Goal: Task Accomplishment & Management: Use online tool/utility

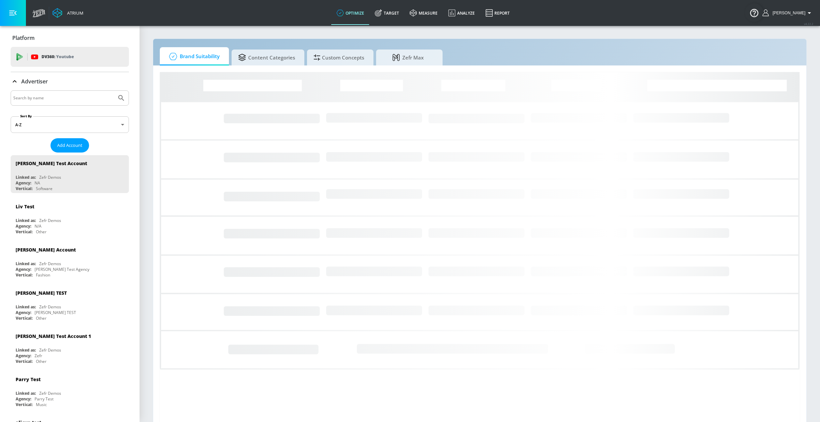
click at [63, 97] on input "Search by name" at bounding box center [63, 98] width 101 height 9
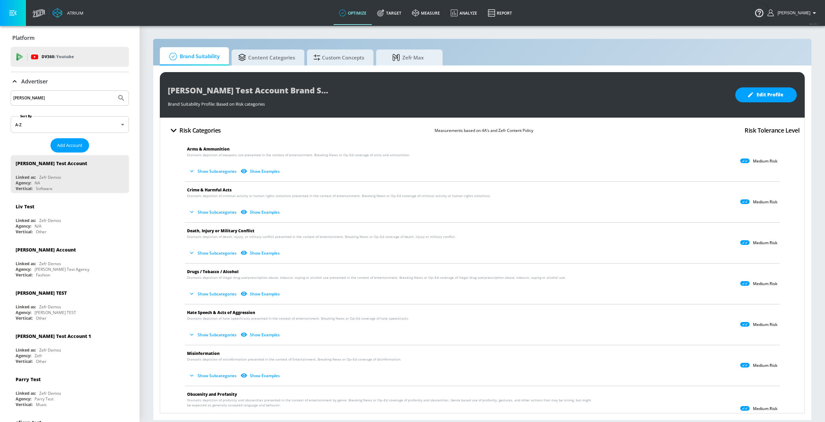
type input "[PERSON_NAME]"
click at [114, 91] on button "Submit Search" at bounding box center [121, 98] width 15 height 15
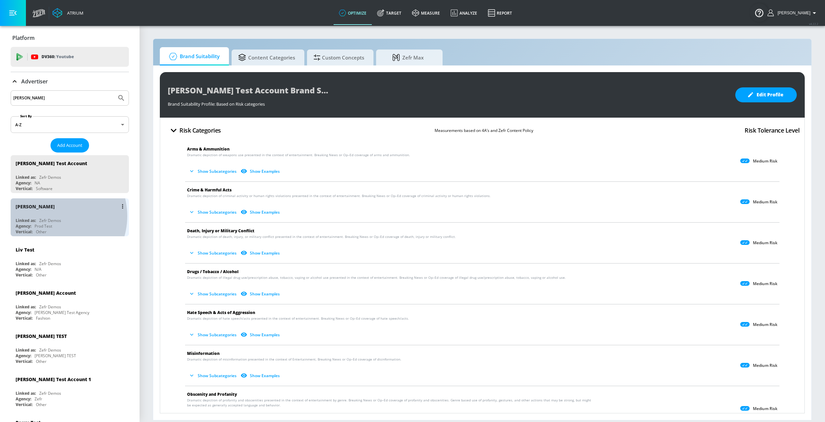
click at [52, 216] on div "[PERSON_NAME] N Linked as: Zefr Demos Agency: Prod Test Vertical: Other" at bounding box center [70, 217] width 118 height 38
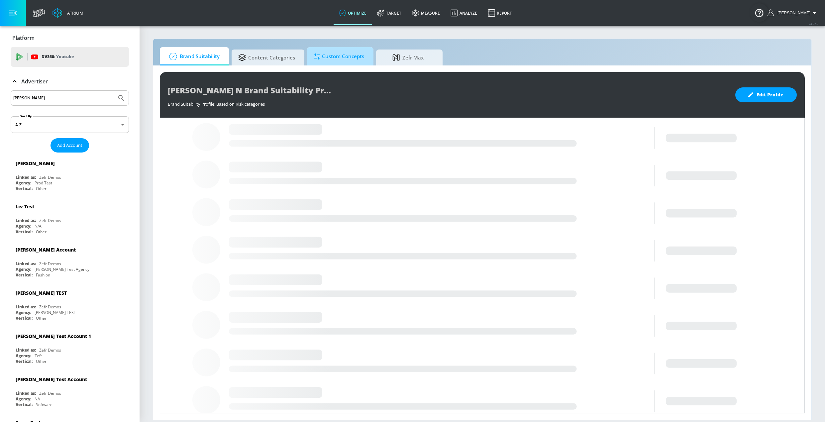
click at [351, 56] on span "Custom Concepts" at bounding box center [339, 56] width 50 height 16
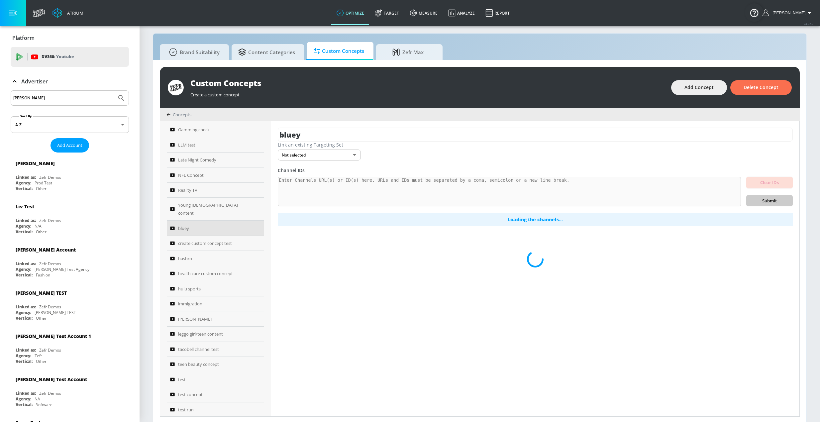
scroll to position [7, 0]
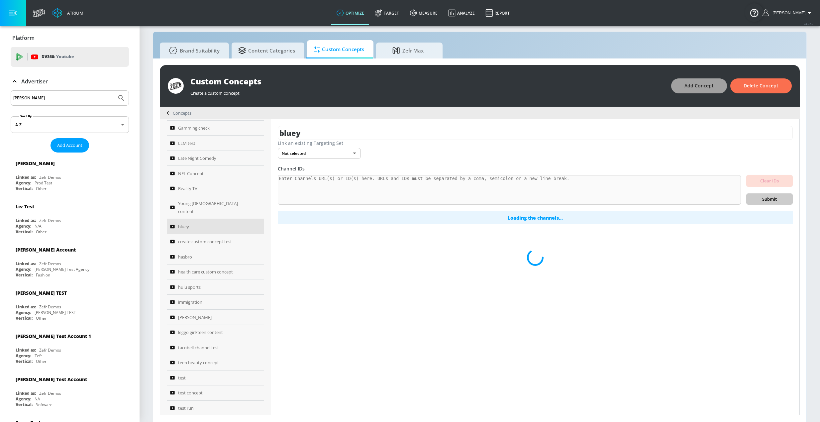
click at [693, 87] on span "Add Concept" at bounding box center [698, 86] width 29 height 8
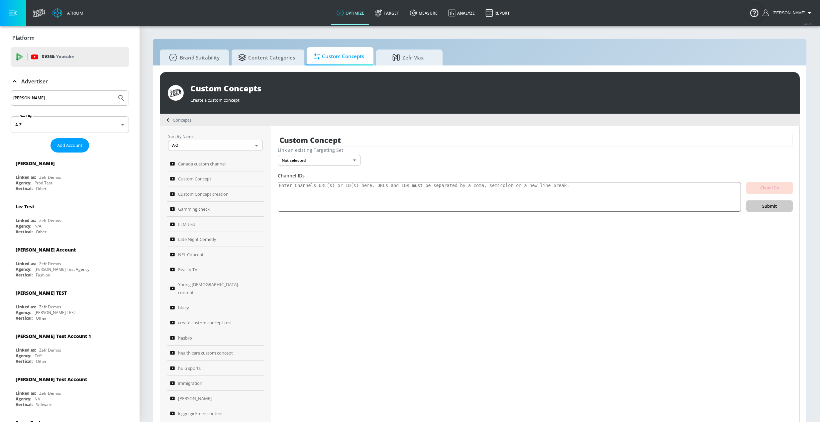
click at [346, 163] on body "Atrium optimize Target measure Analyze Report optimize Target measure Analyze R…" at bounding box center [410, 214] width 820 height 429
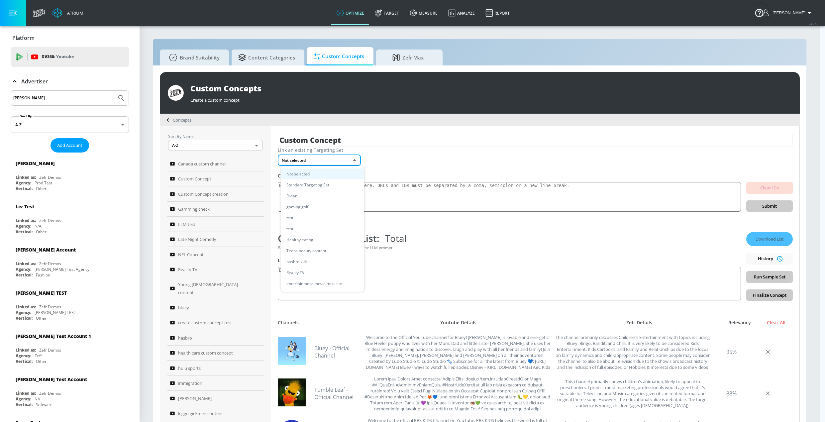
click at [427, 155] on div at bounding box center [412, 211] width 825 height 422
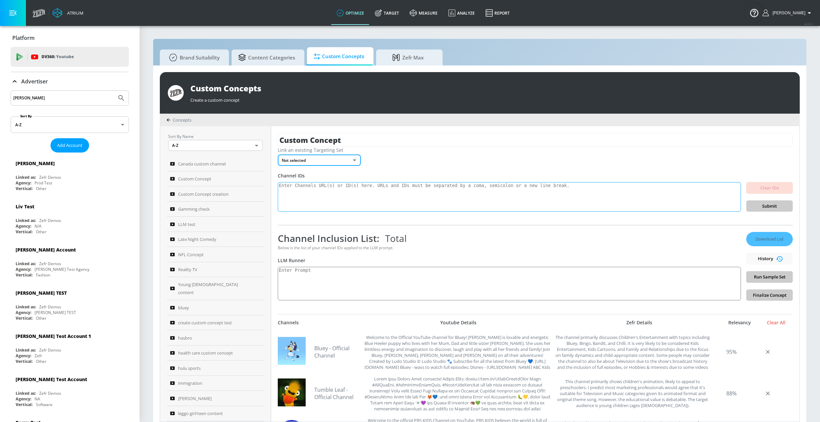
click at [383, 193] on textarea at bounding box center [509, 197] width 463 height 30
paste textarea "UCWgzrgHQNgQzLCxUheLTx6w UCw5VDXH8up3pKUppIvcstNQ UClE6YkZoaK_dMqeNmPvHTig UCF-…"
type textarea "UCWgzrgHQNgQzLCxUheLTx6w UCw5VDXH8up3pKUppIvcstNQ UClE6YkZoaK_dMqeNmPvHTig UCF-…"
click at [579, 192] on textarea at bounding box center [509, 197] width 463 height 30
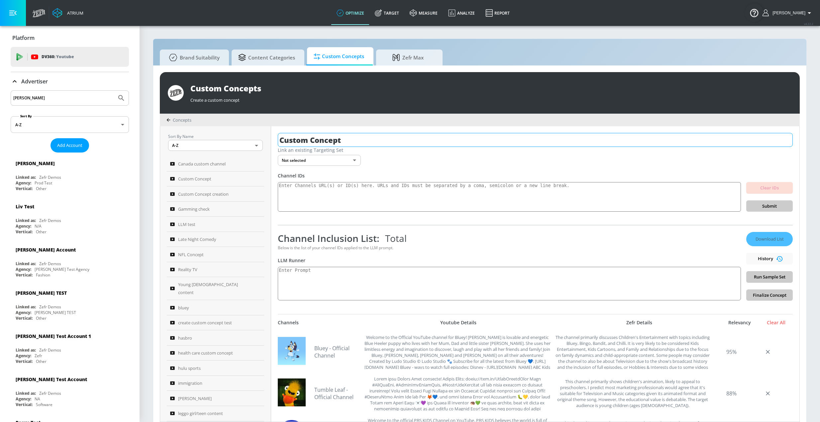
click at [351, 141] on input "Custom Concept" at bounding box center [535, 140] width 515 height 14
drag, startPoint x: 351, startPoint y: 141, endPoint x: 248, endPoint y: 133, distance: 103.6
click at [248, 133] on div "Sort By Name A-Z ASC ​ Canada custom channel Custom Concept Custom Concept crea…" at bounding box center [479, 273] width 639 height 295
type input "5-8 girls"
click at [357, 200] on textarea at bounding box center [509, 197] width 463 height 30
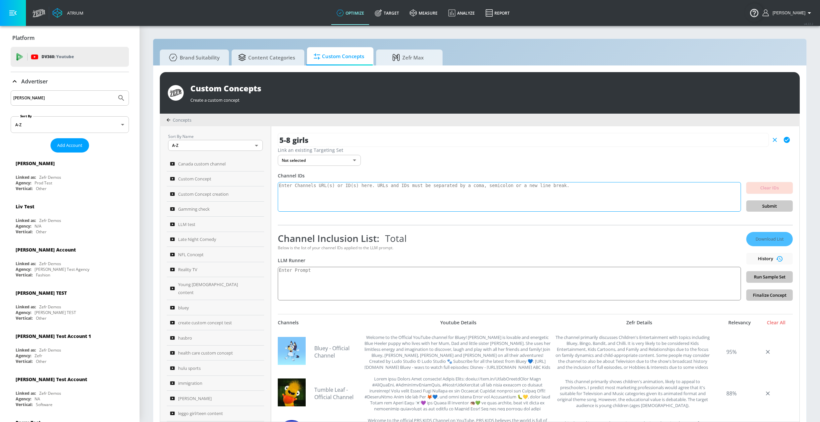
paste textarea "UCWgzrgHQNgQzLCxUheLTx6w UCw5VDXH8up3pKUppIvcstNQ UClE6YkZoaK_dMqeNmPvHTig UCF-…"
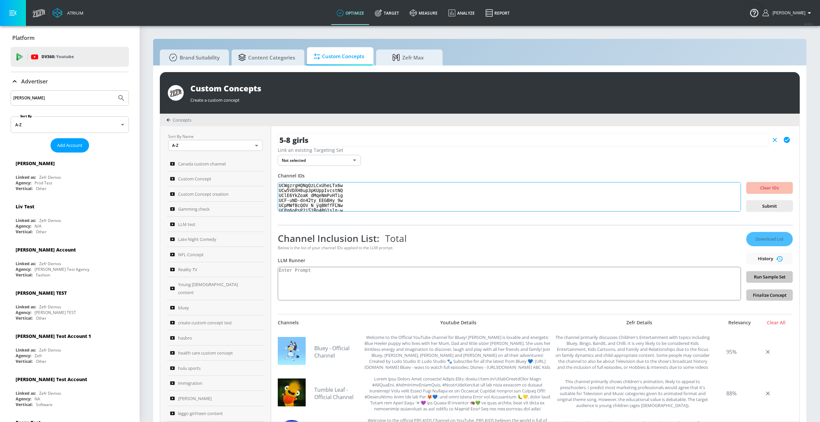
scroll to position [91, 0]
type textarea "UCWgzrgHQNgQzLCxUheLTx6w UCw5VDXH8up3pKUppIvcstNQ UClE6YkZoaK_dMqeNmPvHTig UCF-…"
click at [752, 207] on span "Submit" at bounding box center [769, 206] width 36 height 8
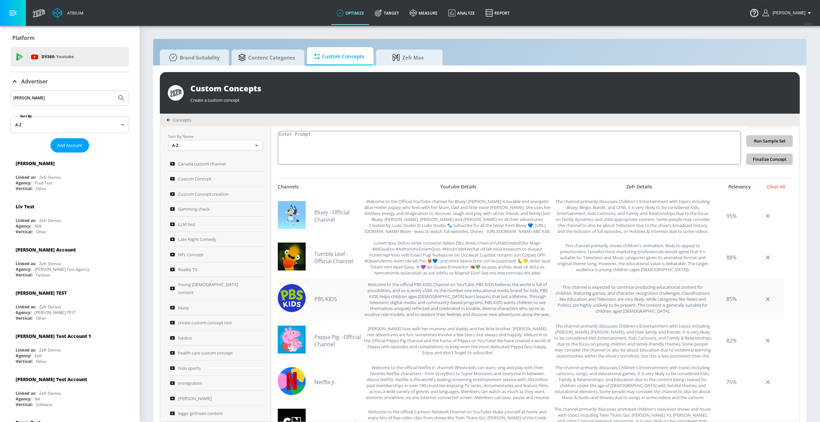
scroll to position [17, 0]
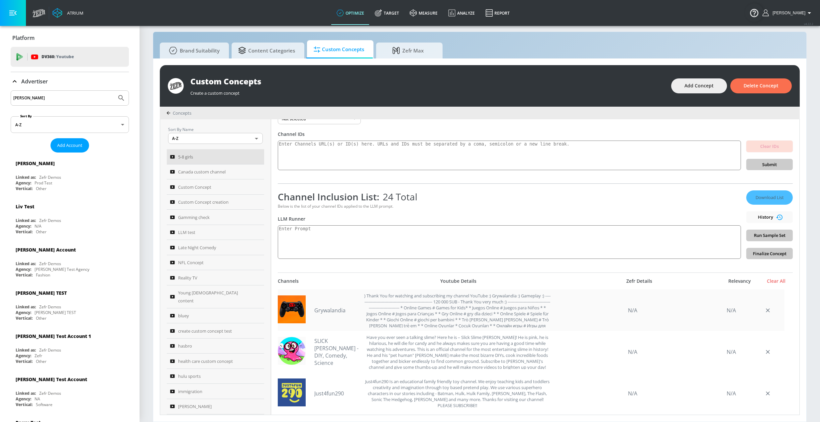
scroll to position [66, 0]
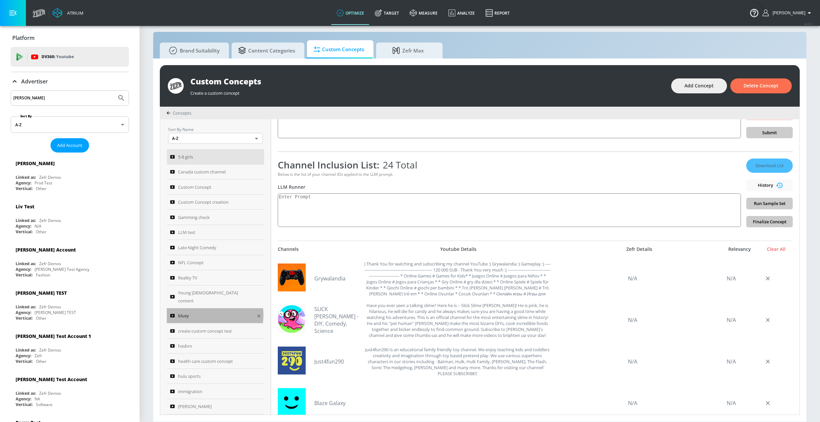
click at [210, 312] on div "bluey" at bounding box center [211, 316] width 82 height 8
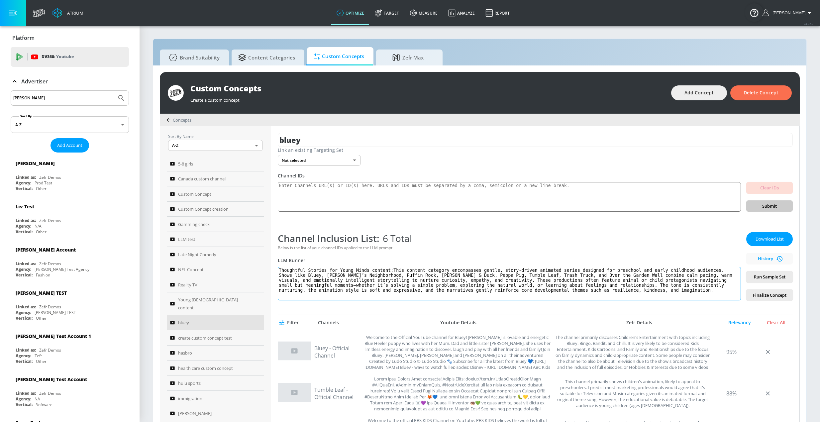
click at [393, 280] on textarea "Thoughtful Stories for Young Minds content:This content category encompasses ge…" at bounding box center [509, 284] width 463 height 34
click at [192, 165] on span "5-8 girls" at bounding box center [185, 164] width 15 height 8
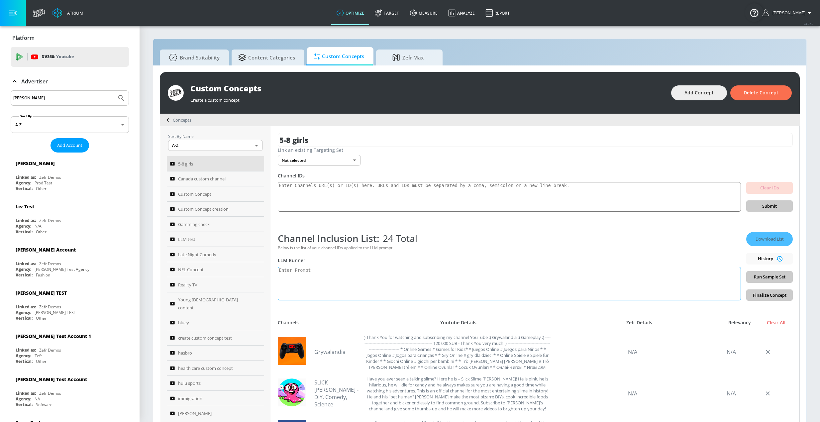
click at [343, 277] on textarea at bounding box center [509, 284] width 463 height 34
paste textarea "Thoughtful Stories for Young Minds content:This content category encompasses ge…"
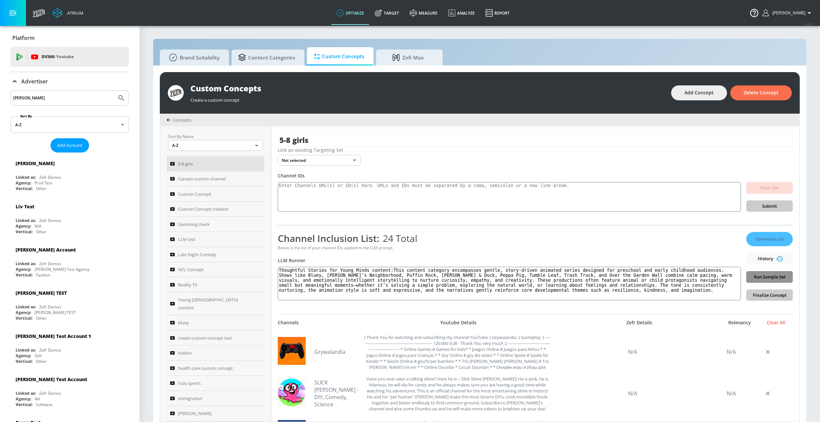
click at [753, 276] on span "Run Sample Set" at bounding box center [769, 277] width 36 height 8
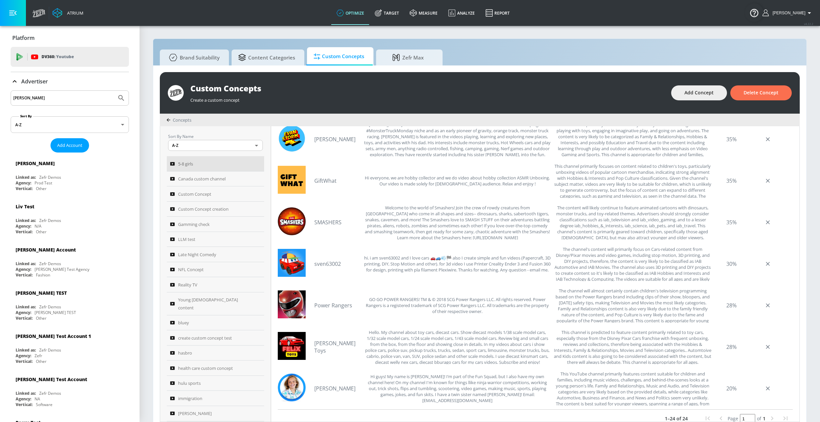
scroll to position [216, 0]
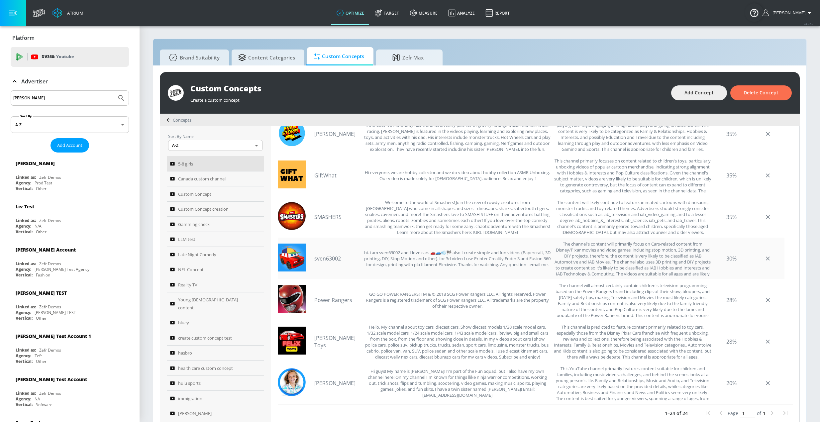
click at [333, 259] on link "sven63002" at bounding box center [337, 258] width 47 height 7
click at [331, 218] on link "SMASHERS" at bounding box center [337, 216] width 47 height 7
click at [613, 252] on div "The channel's content will primarily focus on Cars-related content from Disney/…" at bounding box center [632, 258] width 157 height 35
click at [614, 251] on div "The channel's content will primarily focus on Cars-related content from Disney/…" at bounding box center [632, 258] width 157 height 35
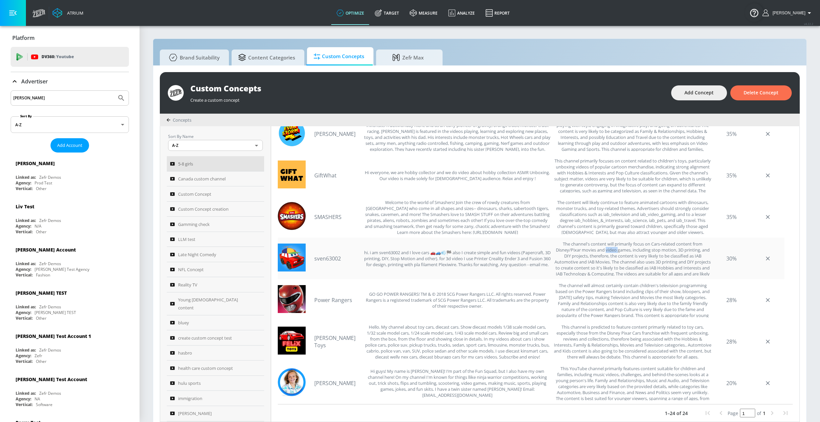
click at [614, 250] on div "The channel's content will primarily focus on Cars-related content from Disney/…" at bounding box center [632, 258] width 157 height 35
click at [615, 251] on div "The channel's content will primarily focus on Cars-related content from Disney/…" at bounding box center [632, 258] width 157 height 35
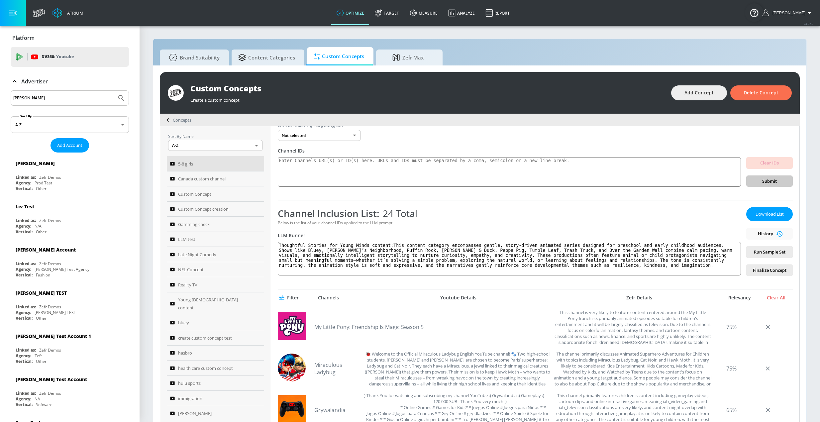
scroll to position [0, 0]
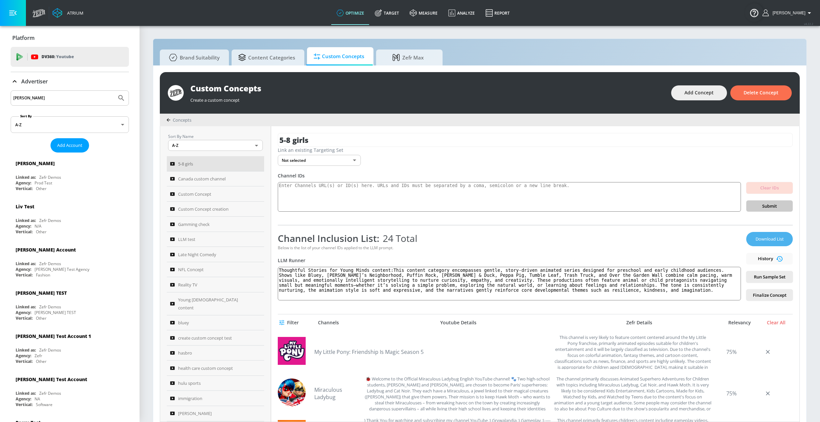
click at [773, 237] on span "Download List" at bounding box center [769, 239] width 33 height 8
click at [463, 272] on textarea "Thoughtful Stories for Young Minds content:This content category encompasses ge…" at bounding box center [509, 284] width 463 height 34
paste textarea "A vibrant channel dedicated to children’s entertainment, featuring animated sup…"
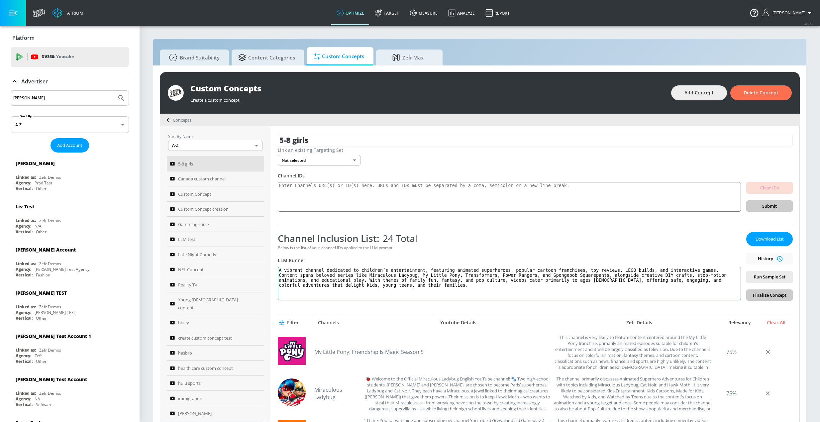
click at [282, 271] on textarea "A vibrant channel dedicated to children’s entertainment, featuring animated sup…" at bounding box center [509, 284] width 463 height 34
paste textarea "Kids’ Animated Adventures & Family Entertainment"
click at [758, 279] on span "Run Sample Set" at bounding box center [769, 277] width 36 height 8
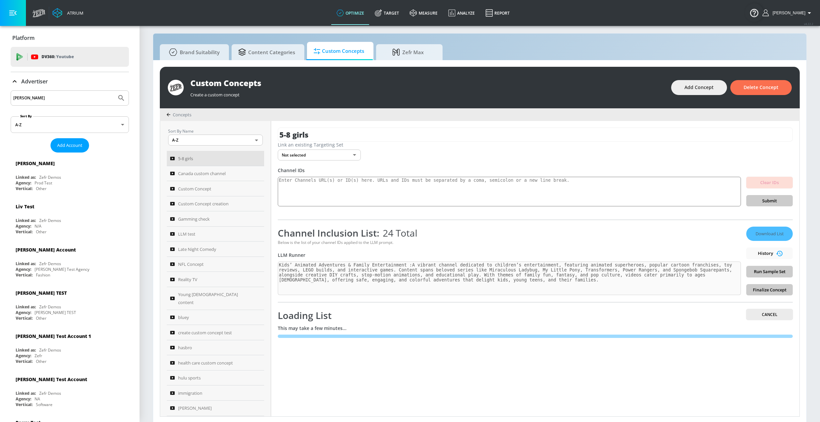
scroll to position [7, 0]
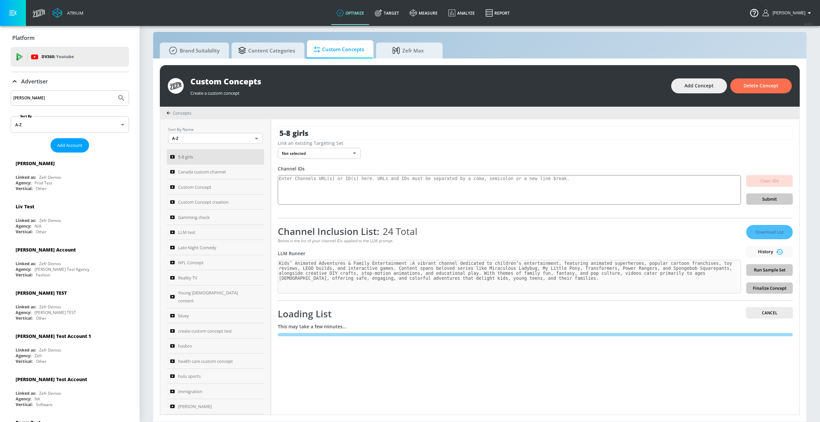
click at [446, 303] on div "Loading List Cancel This may take a few minutes..." at bounding box center [535, 321] width 515 height 43
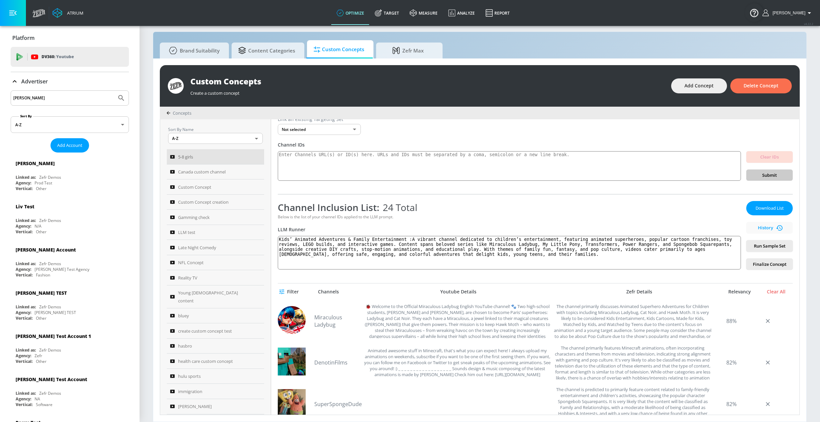
scroll to position [0, 0]
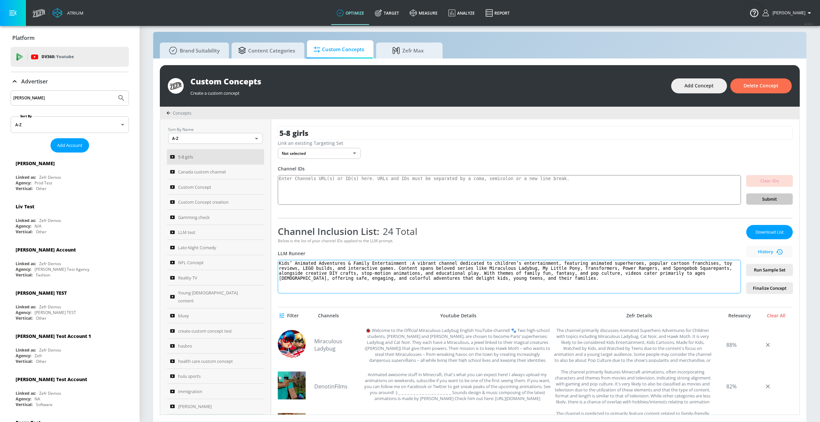
click at [692, 280] on textarea "Kids’ Animated Adventures & Family Entertainment :A vibrant channel dedicated t…" at bounding box center [509, 277] width 463 height 34
paste textarea "This channel delivers a colorful mix of children’s entertainment, from animated…"
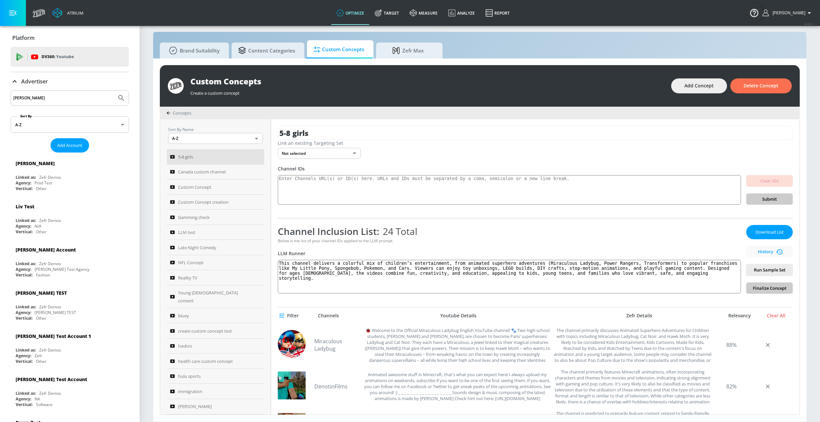
click at [774, 272] on span "Run Sample Set" at bounding box center [769, 270] width 36 height 8
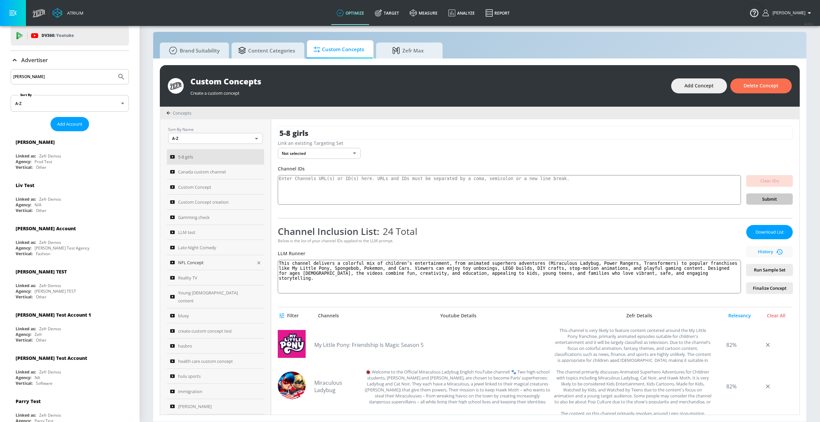
scroll to position [66, 0]
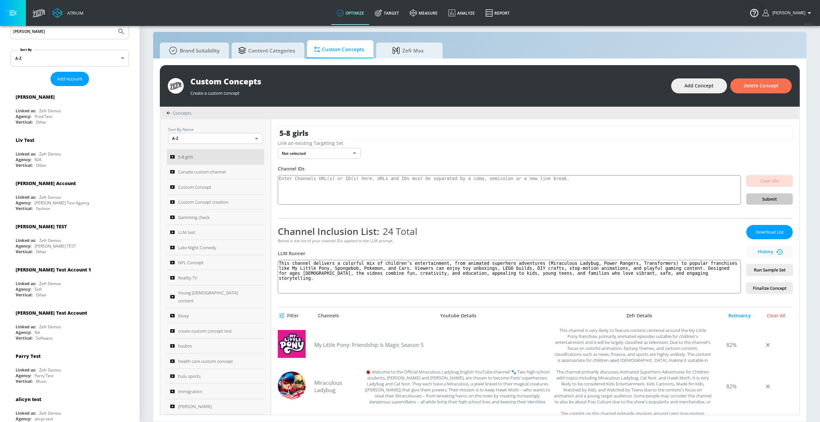
click at [280, 262] on div "5-8 girls Link an existing Targeting Set Not selected none ​ Channel IDs Clear …" at bounding box center [535, 266] width 528 height 295
click at [282, 262] on textarea "This channel delivers a colorful mix of children’s entertainment, from animated…" at bounding box center [509, 277] width 463 height 34
paste textarea "Kids’ Animation & Family Fun"
click at [768, 272] on span "Run Sample Set" at bounding box center [769, 270] width 36 height 8
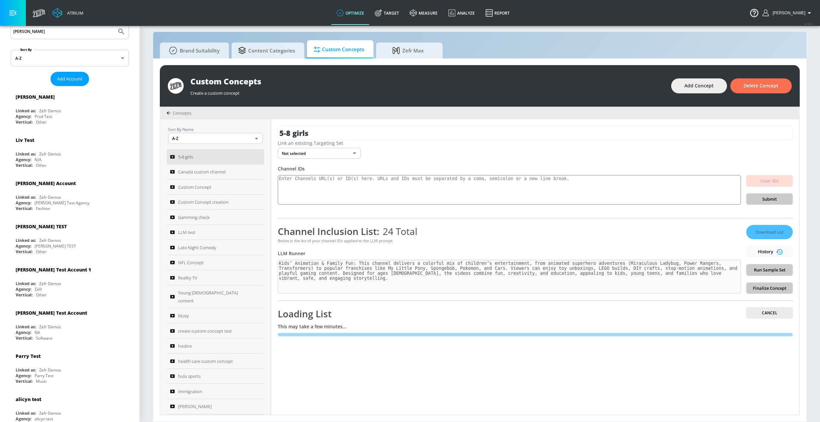
scroll to position [0, 0]
click at [398, 367] on div "5-8 girls Link an existing Targeting Set Not selected none ​ Channel IDs Clear …" at bounding box center [535, 266] width 528 height 295
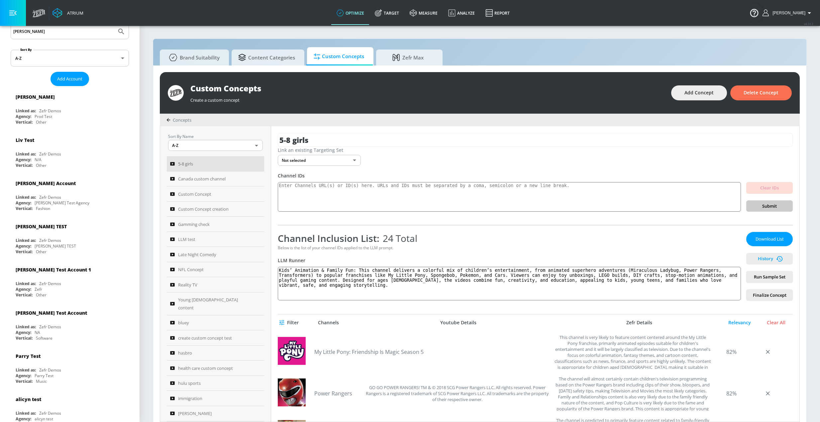
click at [757, 258] on span "History" at bounding box center [769, 259] width 41 height 8
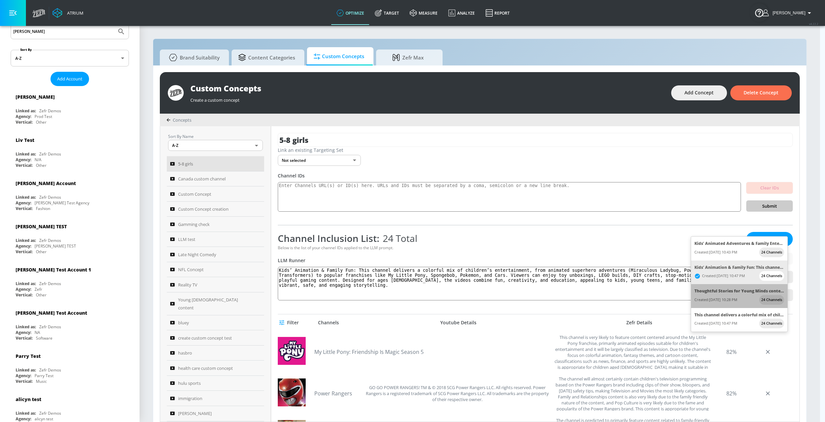
click at [735, 280] on span "Created: [DATE] 10:28 PM" at bounding box center [723, 276] width 43 height 8
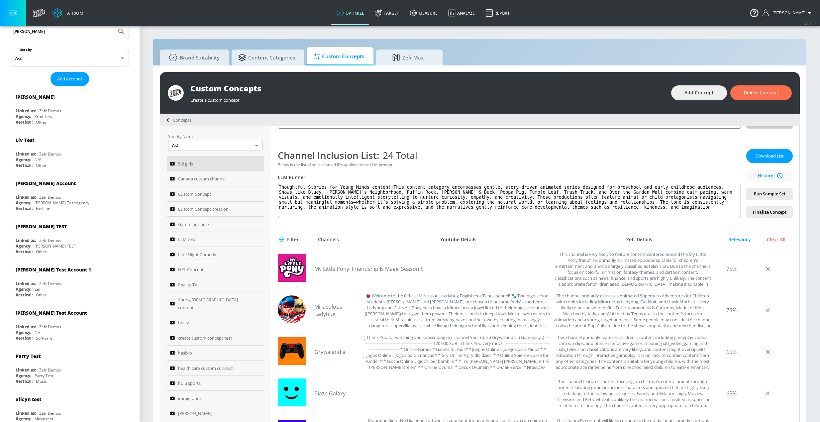
scroll to position [17, 0]
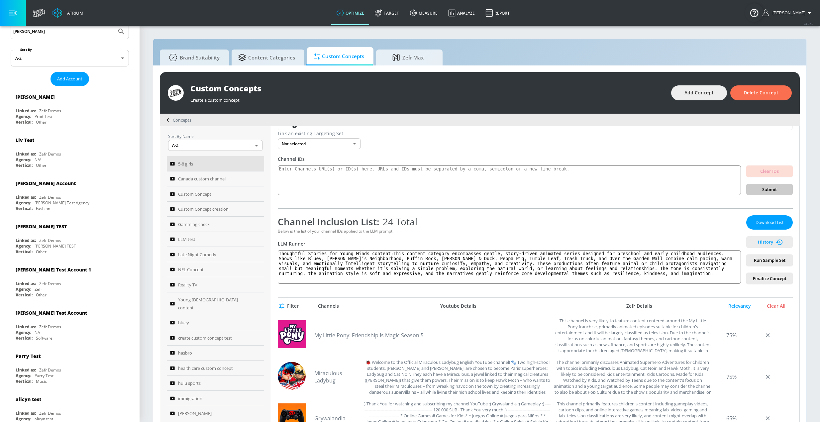
click at [763, 240] on span "History" at bounding box center [769, 242] width 41 height 8
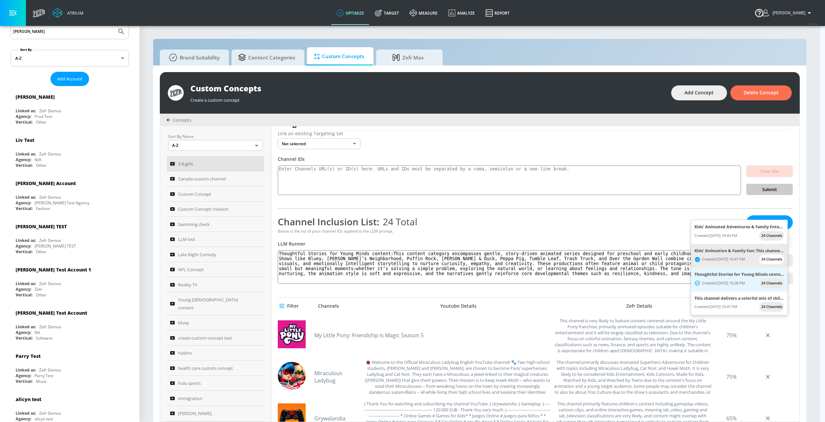
click at [719, 301] on div "This channel delivers a colorful mix of children’s entertainment, from animated…" at bounding box center [739, 299] width 90 height 8
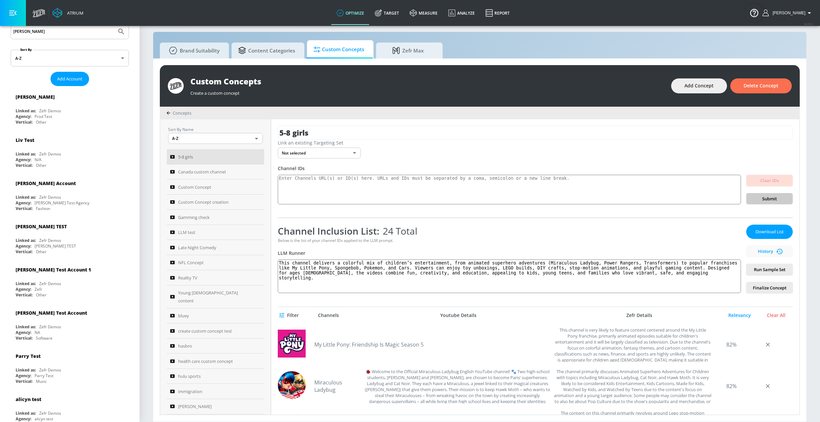
scroll to position [0, 0]
click at [761, 252] on span "History" at bounding box center [769, 252] width 41 height 8
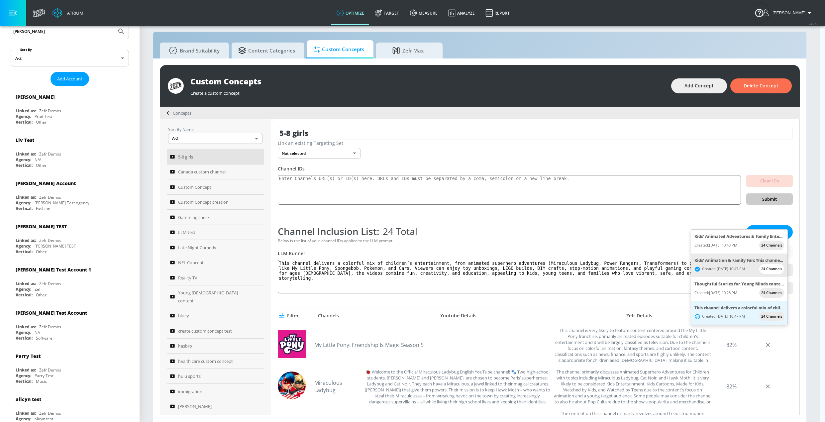
click at [743, 287] on div "Thoughtful Stories for Young Minds content:This content category encompasses ge…" at bounding box center [739, 284] width 90 height 8
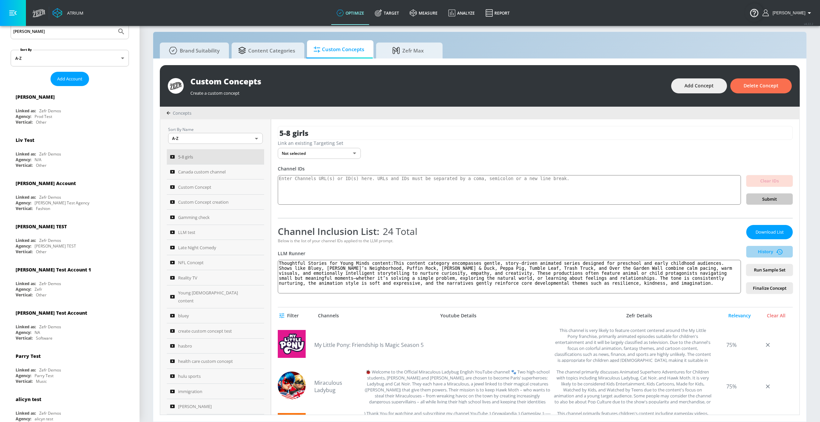
click at [758, 251] on span "History" at bounding box center [769, 252] width 41 height 8
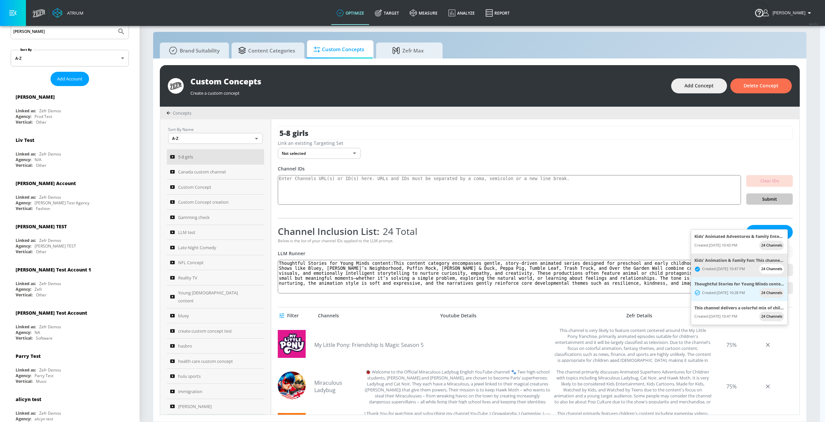
click at [723, 266] on span "Created: [DATE] 10:47 PM" at bounding box center [723, 269] width 43 height 8
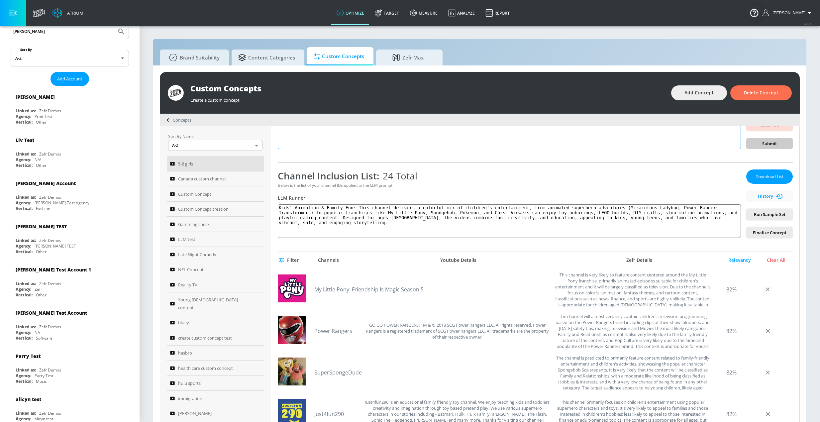
scroll to position [50, 0]
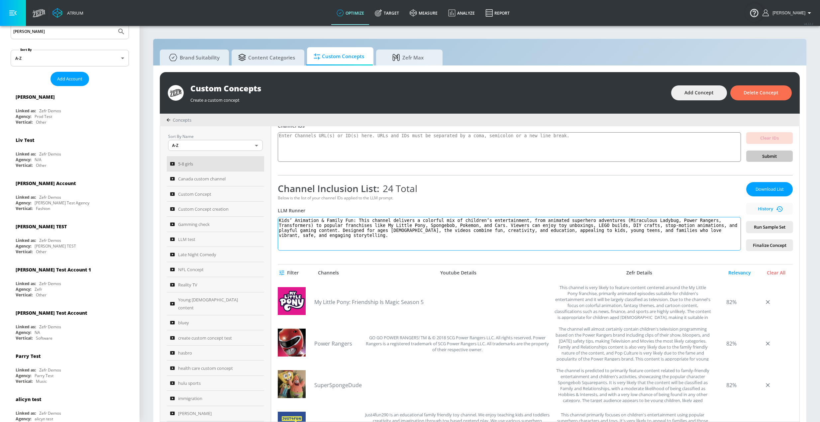
click at [335, 231] on textarea "Kids’ Animation & Family Fun: This channel delivers a colorful mix of children’…" at bounding box center [509, 234] width 463 height 34
click at [328, 230] on textarea "Kids’ Animation & Family Fun: This channel delivers a colorful mix of children’…" at bounding box center [509, 234] width 463 height 34
type textarea "Kids’ Animation & Family Fun: This channel delivers a colorful mix of children’…"
click at [773, 231] on button "Run Sample Set" at bounding box center [769, 227] width 47 height 12
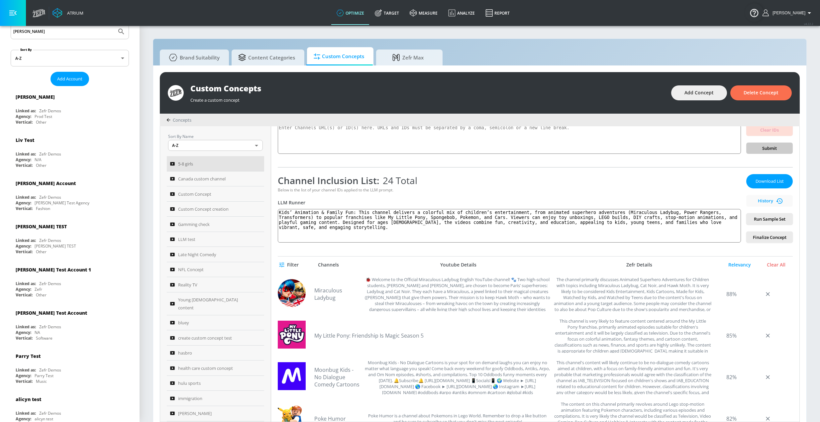
scroll to position [0, 0]
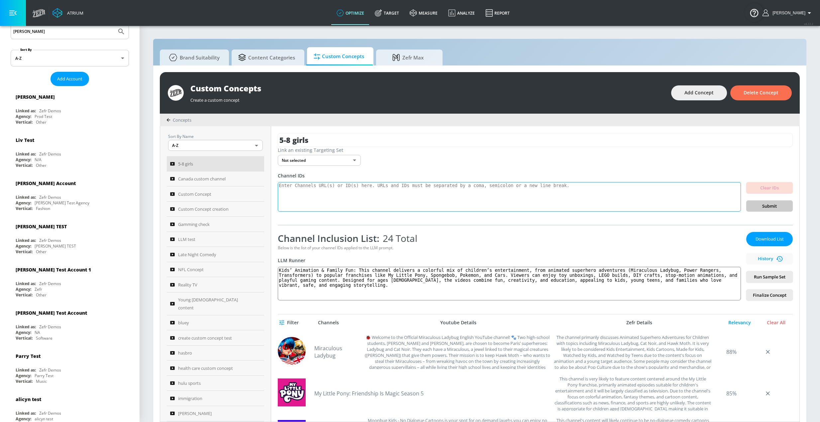
click at [402, 194] on textarea at bounding box center [509, 197] width 463 height 30
paste textarea "UCRnSa0Vb0fMOYFT9KVjl07g UCbiPJPZEKAtYLA1c6PQ7zsw UCus-cgZ7nkgraPuEhJfkG9g UC2r…"
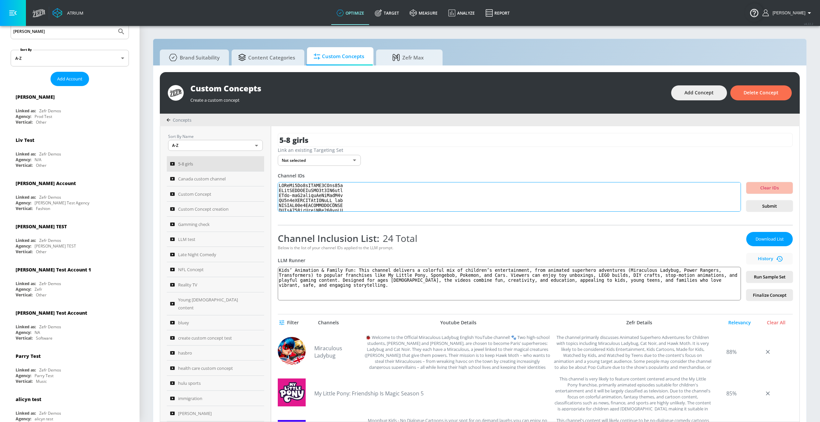
scroll to position [24011, 0]
drag, startPoint x: 334, startPoint y: 207, endPoint x: 277, endPoint y: 192, distance: 59.6
click at [277, 192] on div "5-8 girls Link an existing Targeting Set Not selected none ​ Channel IDs Clear …" at bounding box center [535, 273] width 528 height 295
drag, startPoint x: 306, startPoint y: 209, endPoint x: 274, endPoint y: 204, distance: 33.0
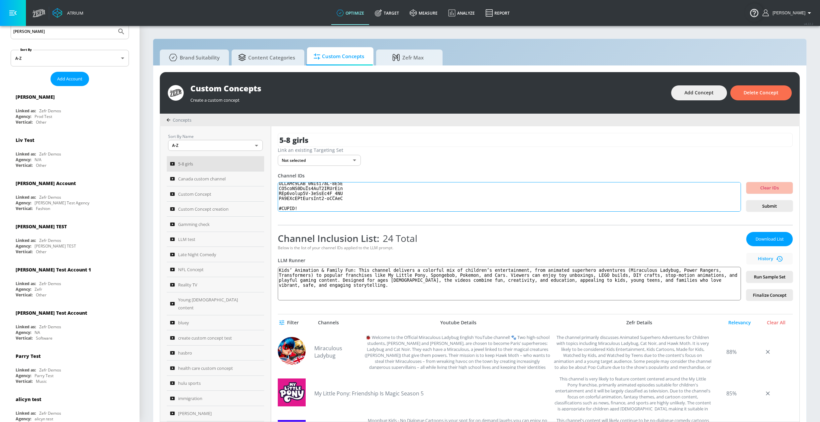
click at [272, 207] on div "Sort By Name A-Z ASC ​ 5-8 girls Canada custom channel Custom Concept Custom Co…" at bounding box center [479, 273] width 639 height 295
type textarea "UCRnSa0Vb0fMOYFT9KVjl07g UCbiPJPZEKAtYLA1c6PQ7zsw UCus-cgZ7nkgraPuEhJfkG9g UC2r…"
click at [767, 206] on span "Submit" at bounding box center [769, 206] width 36 height 8
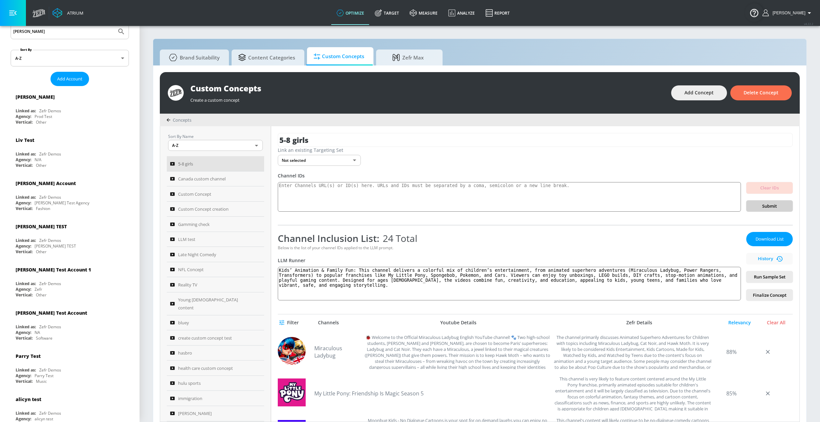
scroll to position [0, 0]
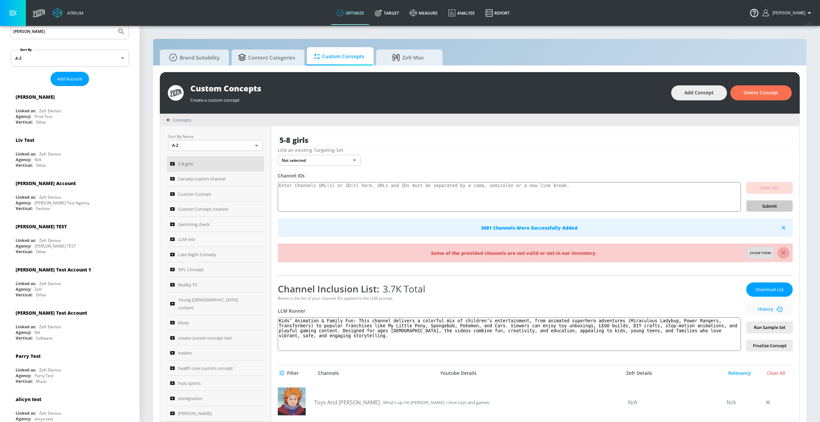
click at [780, 255] on icon "button" at bounding box center [783, 252] width 7 height 7
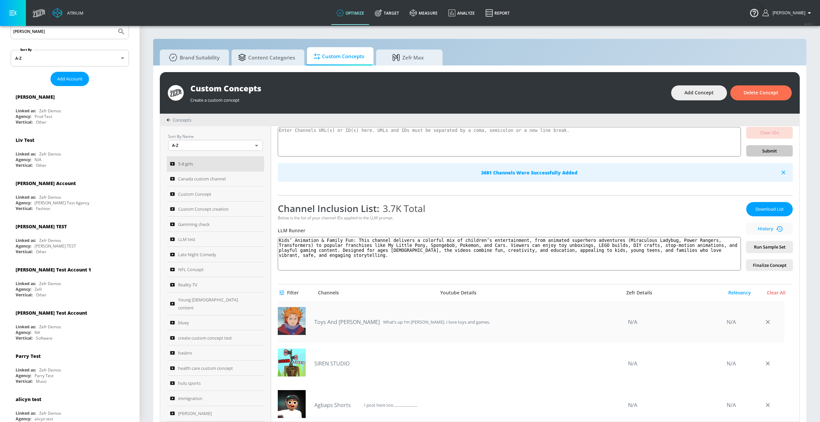
scroll to position [100, 0]
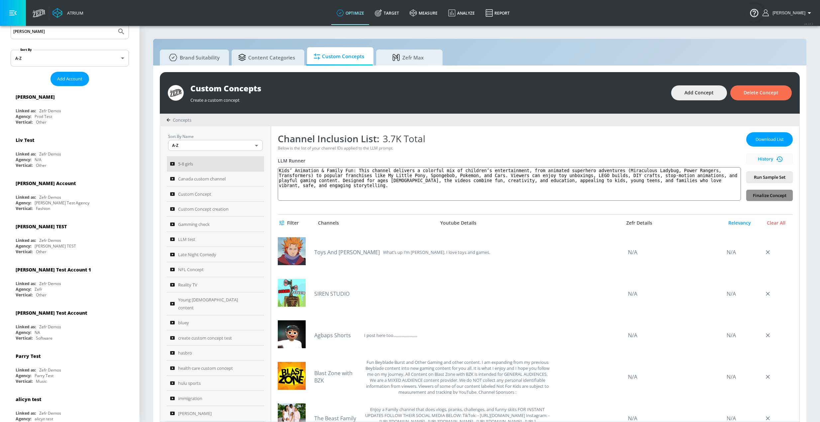
click at [765, 198] on span "Finalize Concept" at bounding box center [769, 196] width 36 height 8
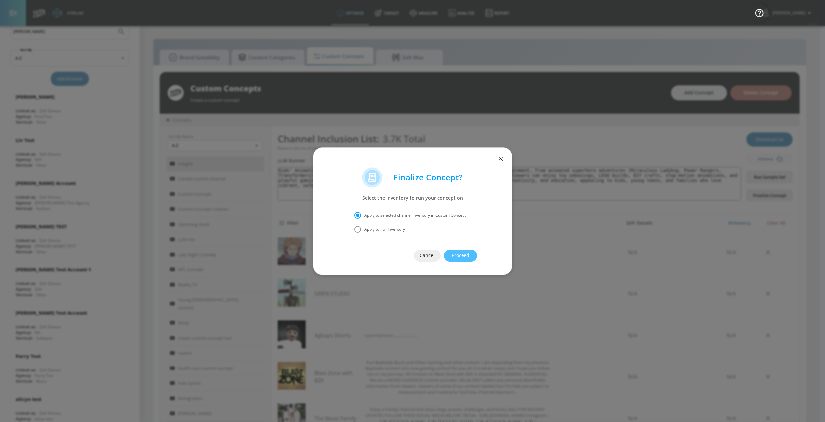
click at [464, 255] on span "Proceed" at bounding box center [460, 255] width 7 height 8
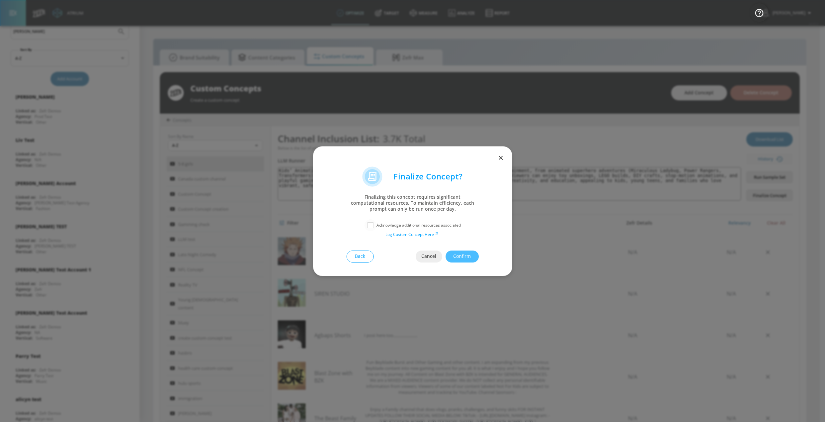
click at [367, 225] on input "checkbox" at bounding box center [370, 225] width 12 height 12
checkbox input "true"
click at [465, 255] on span "Confirm" at bounding box center [462, 256] width 7 height 8
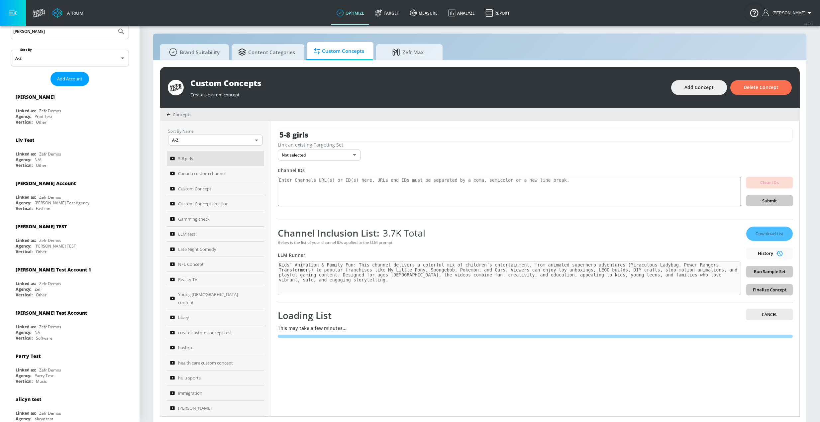
scroll to position [7, 0]
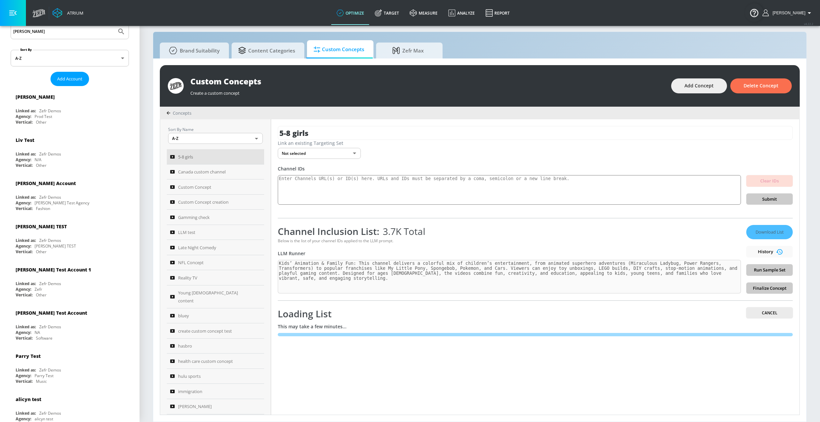
click at [417, 318] on div "Loading List Cancel" at bounding box center [535, 313] width 515 height 13
click at [512, 371] on div "5-8 girls Link an existing Targeting Set Not selected none ​ Channel IDs Clear …" at bounding box center [535, 266] width 528 height 295
click at [468, 329] on div "This may take a few minutes..." at bounding box center [535, 326] width 515 height 6
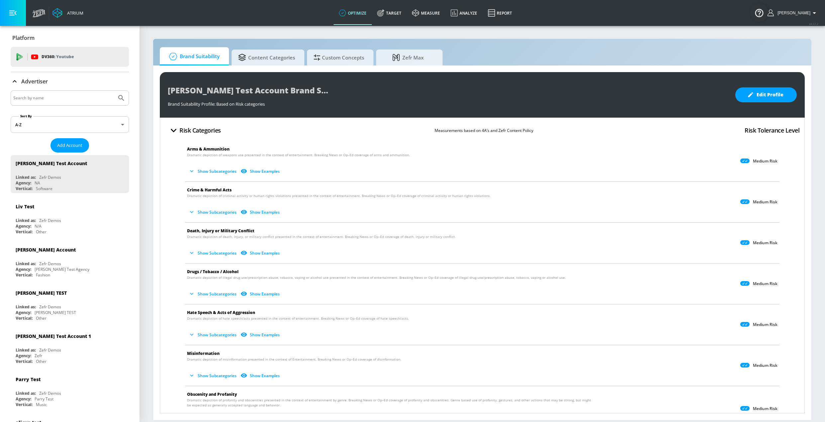
click at [54, 103] on div at bounding box center [70, 97] width 118 height 15
click at [49, 98] on input "Search by name" at bounding box center [63, 98] width 101 height 9
type input "telemundo"
click at [114, 91] on button "Submit Search" at bounding box center [121, 98] width 15 height 15
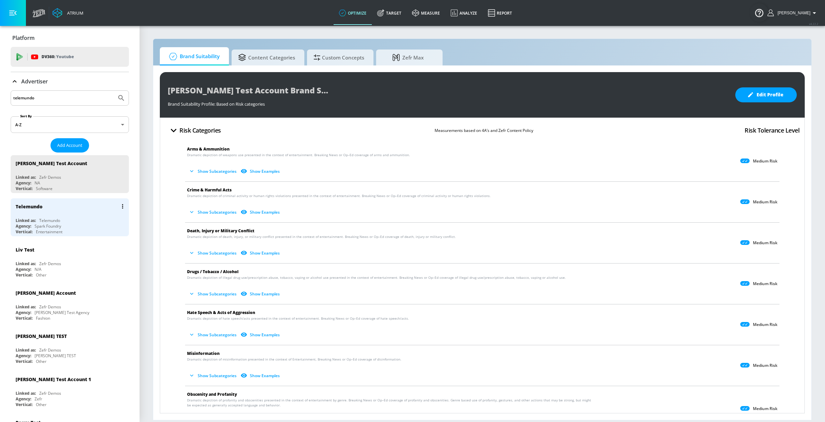
click at [74, 222] on div "Linked as: Telemundo" at bounding box center [72, 221] width 112 height 6
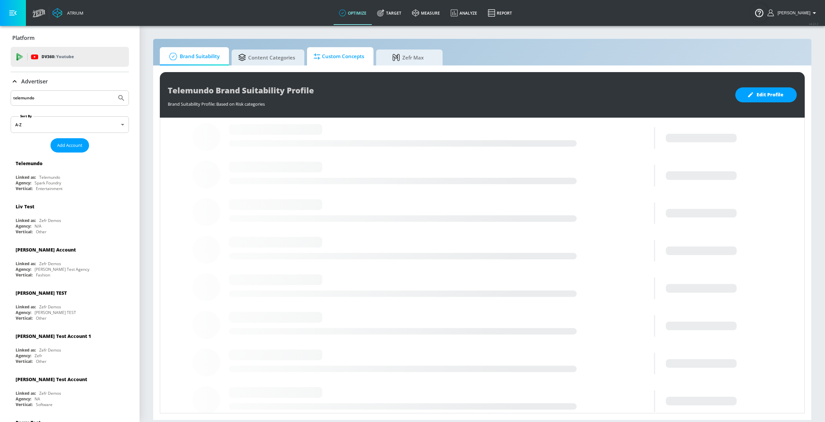
click at [342, 58] on span "Custom Concepts" at bounding box center [339, 56] width 50 height 16
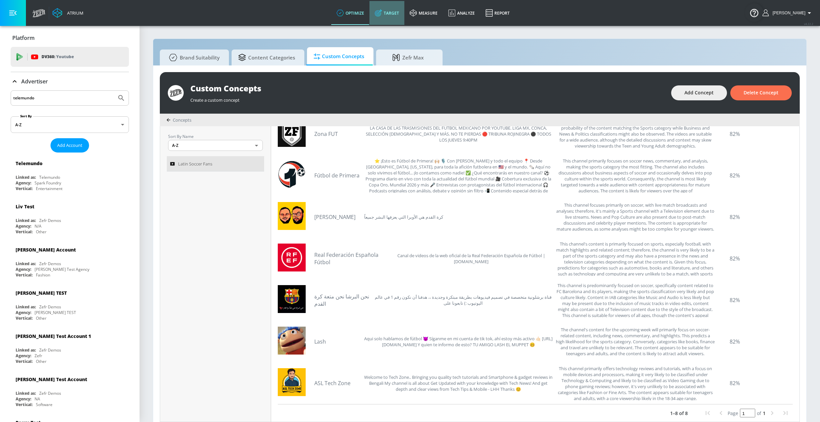
click at [399, 15] on link "Target" at bounding box center [386, 13] width 35 height 24
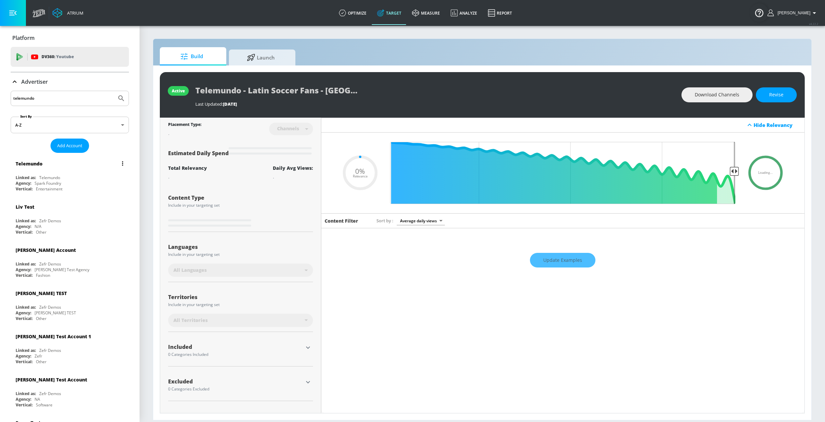
type input "0.25"
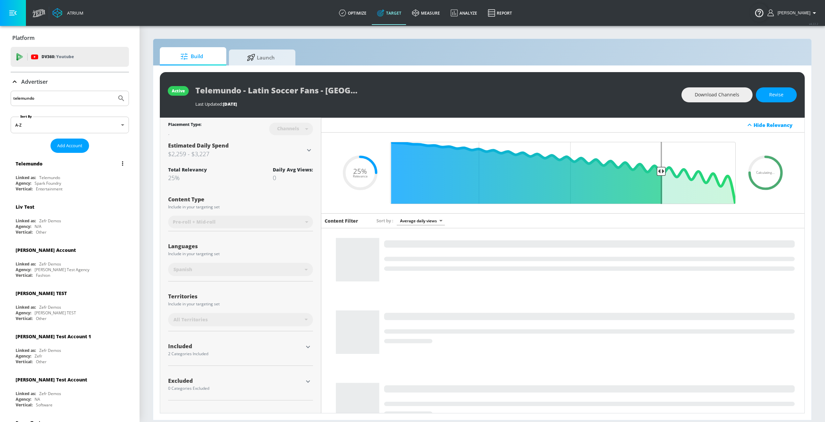
click at [98, 176] on div "Linked as: Telemundo" at bounding box center [72, 178] width 112 height 6
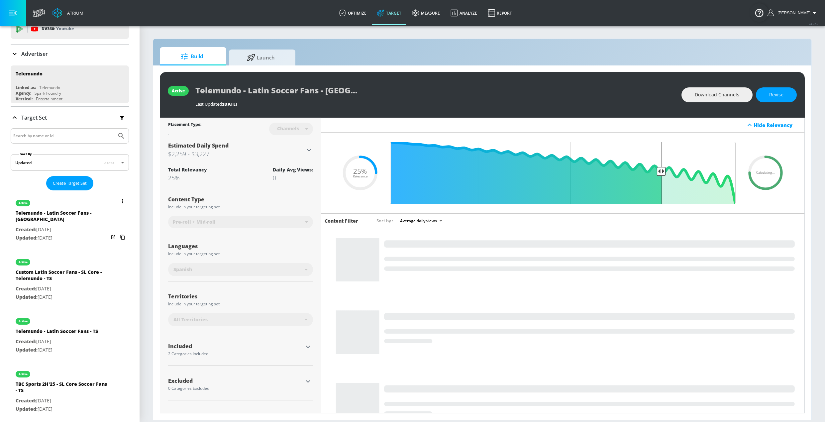
scroll to position [66, 0]
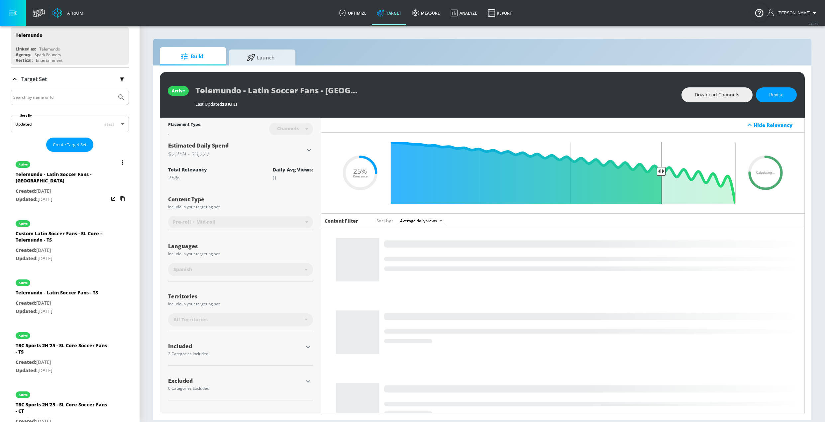
click at [64, 235] on div "Custom Latin Soccer Fans - SL Core - Telemundo - TS" at bounding box center [62, 238] width 93 height 16
type input "Custom Latin Soccer Fans - SL Core - Telemundo - TS"
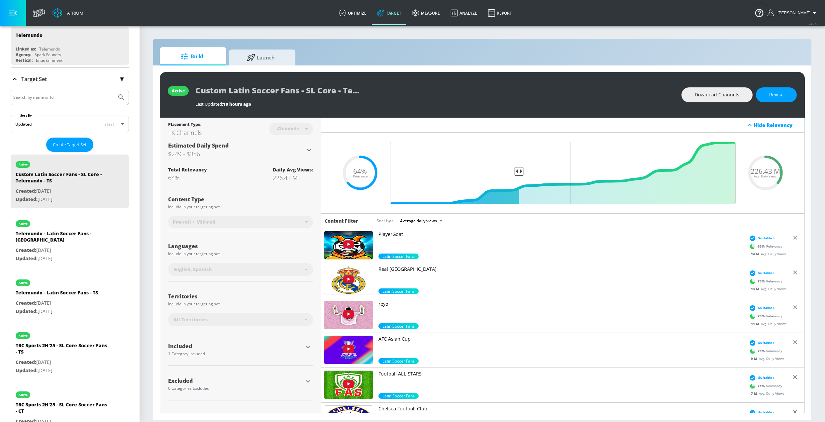
click at [762, 178] on div "226.43 M Avg. Daily Views" at bounding box center [765, 173] width 40 height 40
click at [769, 186] on icon at bounding box center [765, 173] width 40 height 40
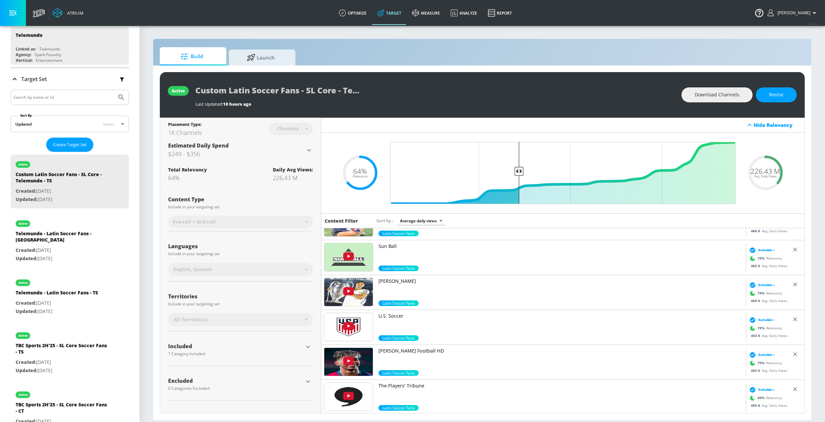
scroll to position [3303, 0]
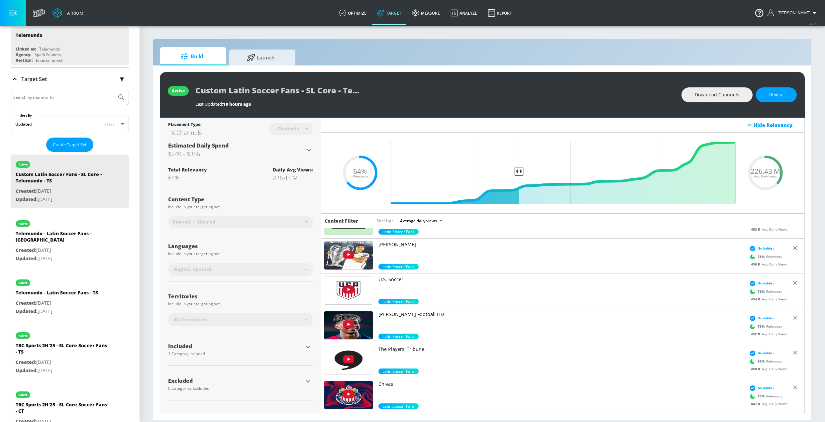
click at [791, 193] on div "226.43 M Avg. Daily Views .recharts-area-area, .recharts-area-curve { fill-opac…" at bounding box center [562, 173] width 483 height 81
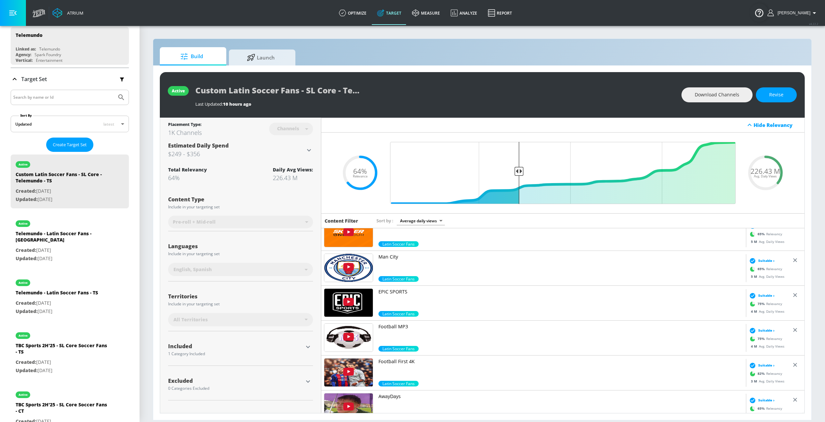
scroll to position [0, 0]
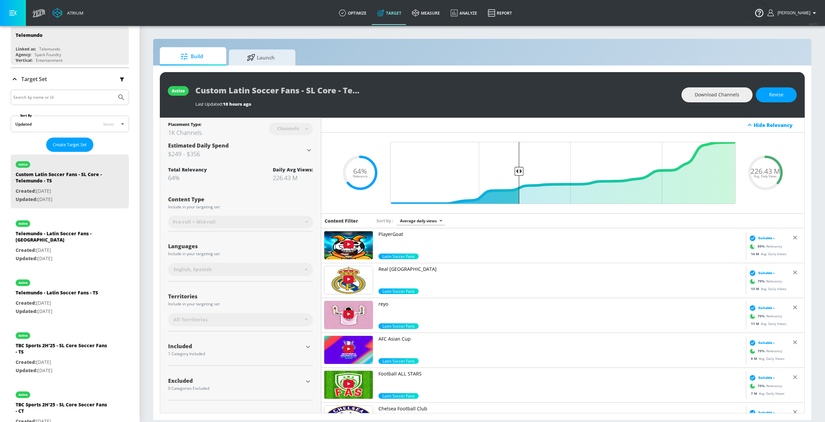
click at [237, 201] on div "Content Type" at bounding box center [240, 199] width 145 height 5
click at [770, 91] on span "Revise" at bounding box center [776, 95] width 14 height 8
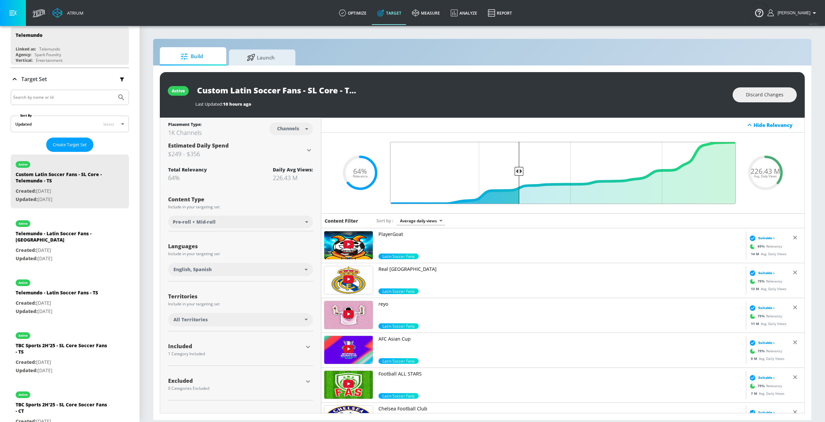
click at [517, 185] on input "Final Threshold" at bounding box center [563, 173] width 352 height 62
click at [516, 170] on input "Final Threshold" at bounding box center [563, 173] width 352 height 62
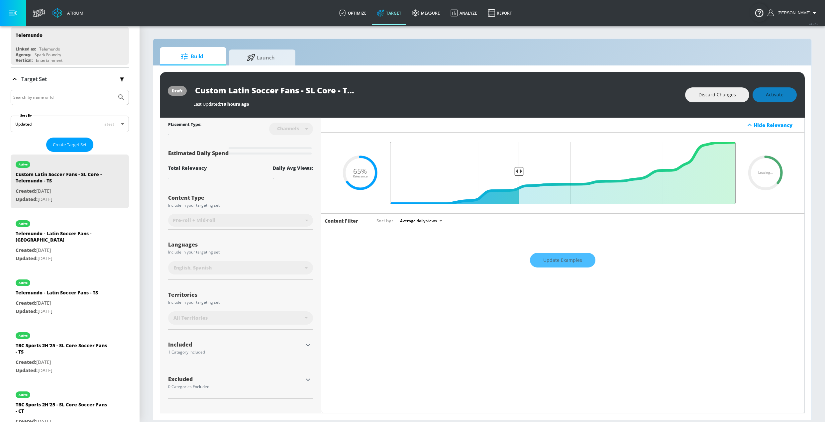
click at [519, 171] on input "Final Threshold" at bounding box center [563, 173] width 352 height 62
click at [521, 172] on input "Final Threshold" at bounding box center [563, 173] width 352 height 62
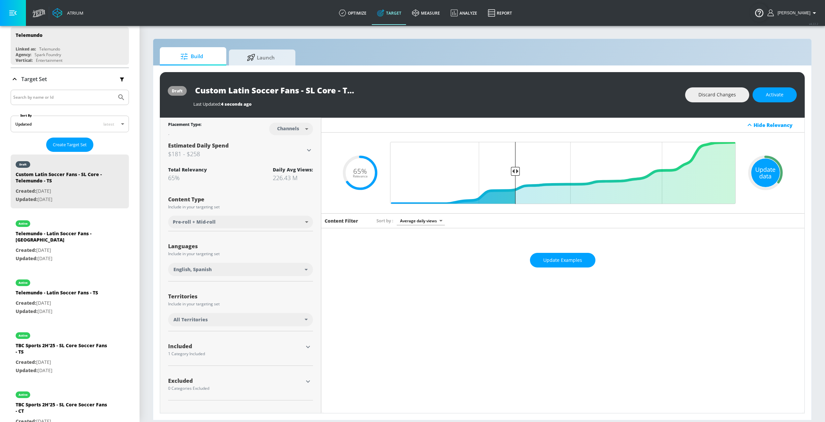
click at [772, 170] on div "Update data" at bounding box center [765, 172] width 29 height 29
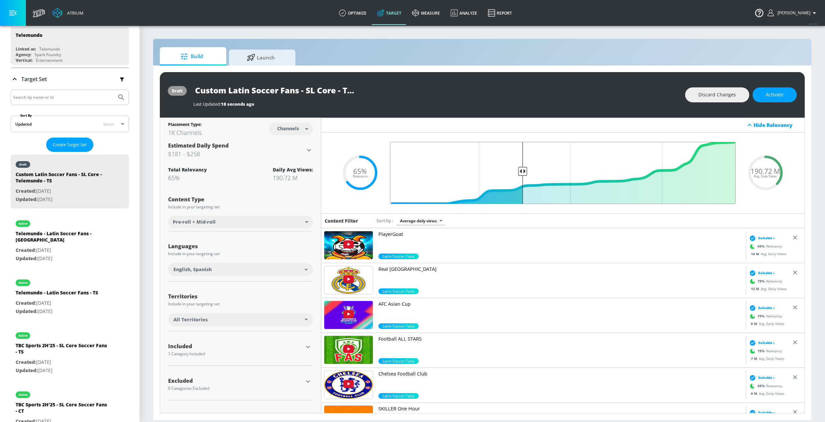
drag, startPoint x: 518, startPoint y: 172, endPoint x: 521, endPoint y: 171, distance: 3.3
type input "0.63"
click at [521, 171] on input "Final Threshold" at bounding box center [563, 173] width 352 height 62
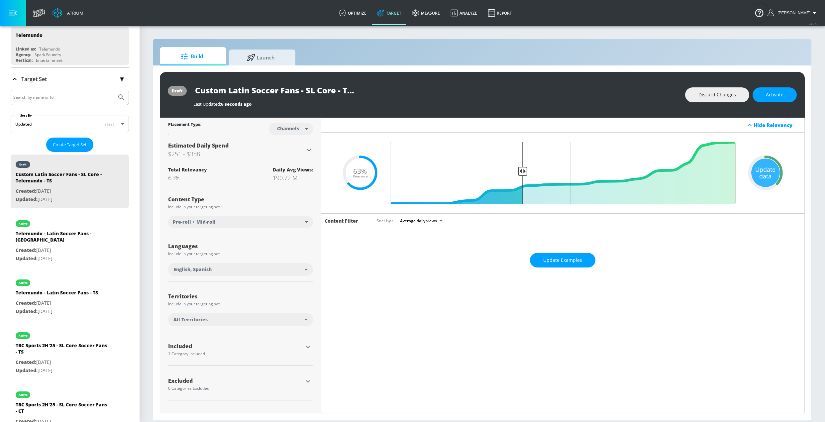
click at [766, 169] on div "Update data" at bounding box center [765, 172] width 29 height 29
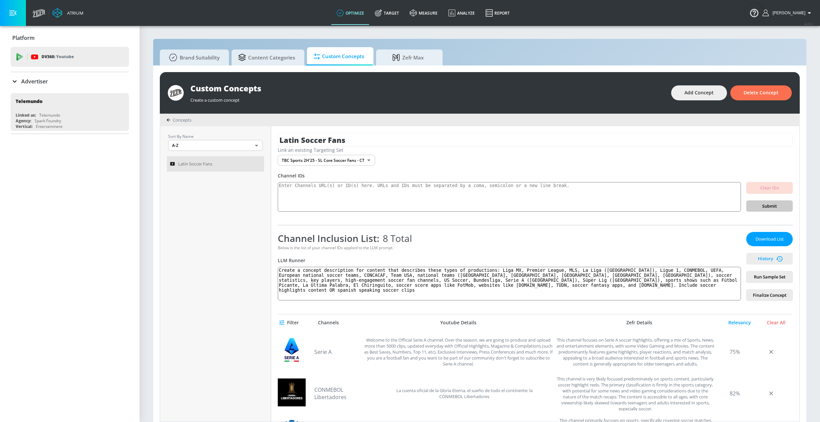
click at [764, 254] on button "History" at bounding box center [769, 259] width 47 height 12
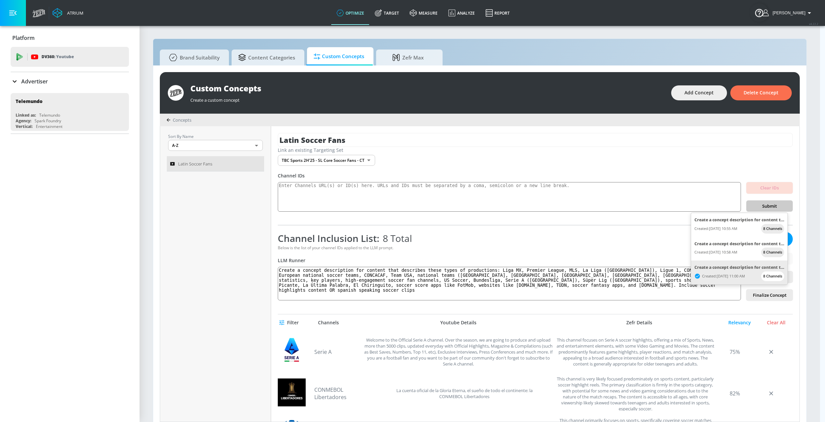
click at [598, 228] on div at bounding box center [412, 211] width 825 height 422
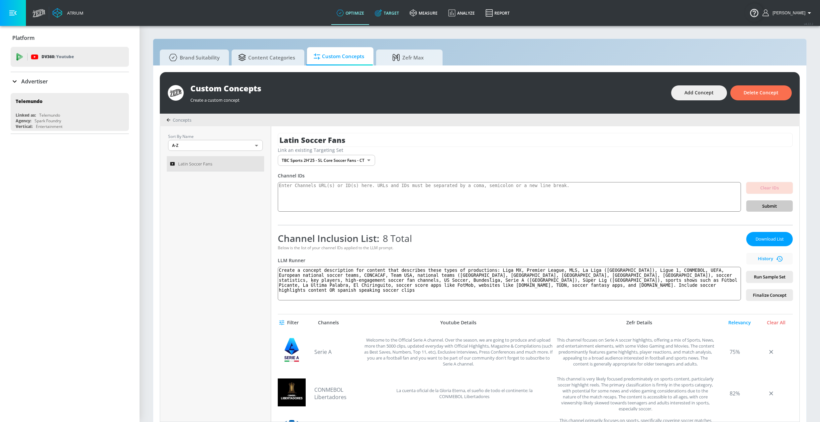
click at [400, 12] on link "Target" at bounding box center [386, 13] width 35 height 24
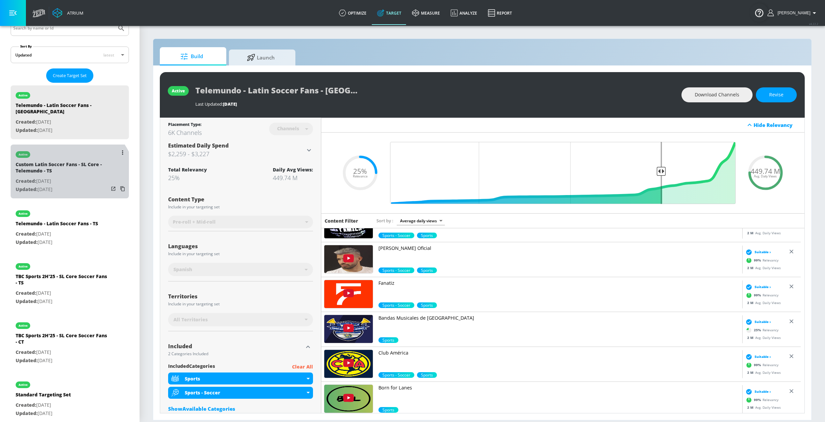
click at [59, 185] on p "Updated: Aug. 14, 2025" at bounding box center [62, 189] width 93 height 8
type input "Custom Latin Soccer Fans - SL Core - Telemundo - TS"
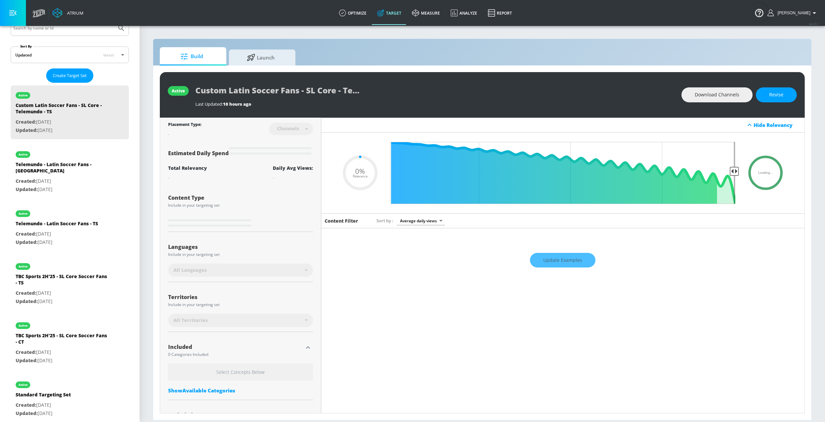
type input "0.63"
